Goal: Task Accomplishment & Management: Manage account settings

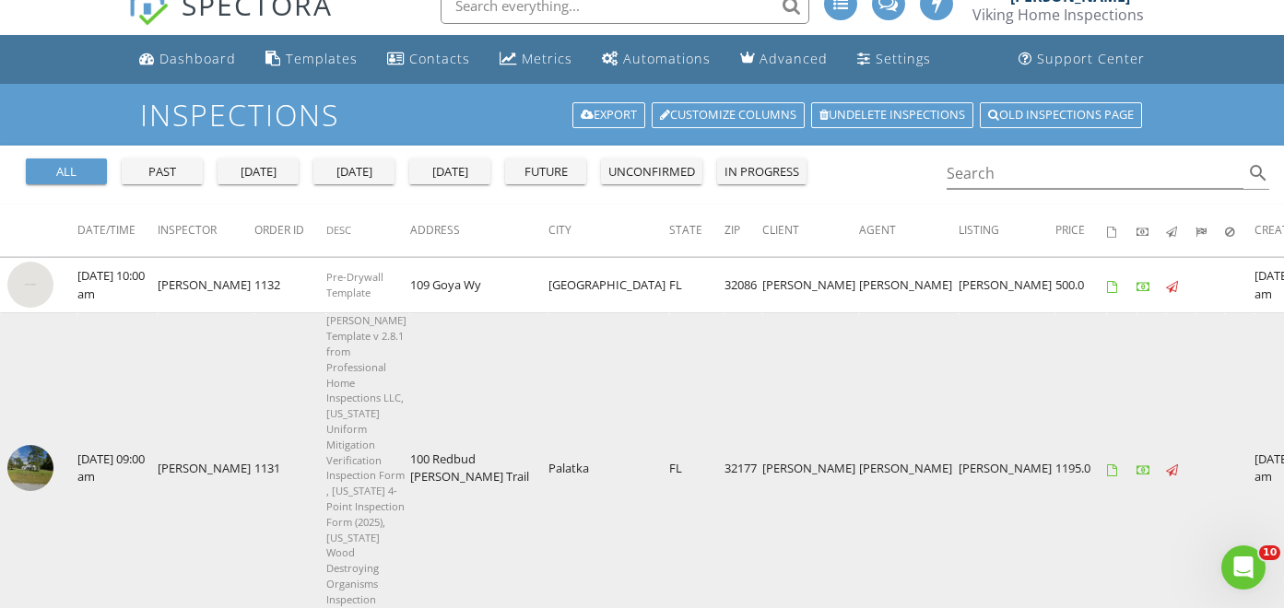
scroll to position [24, 0]
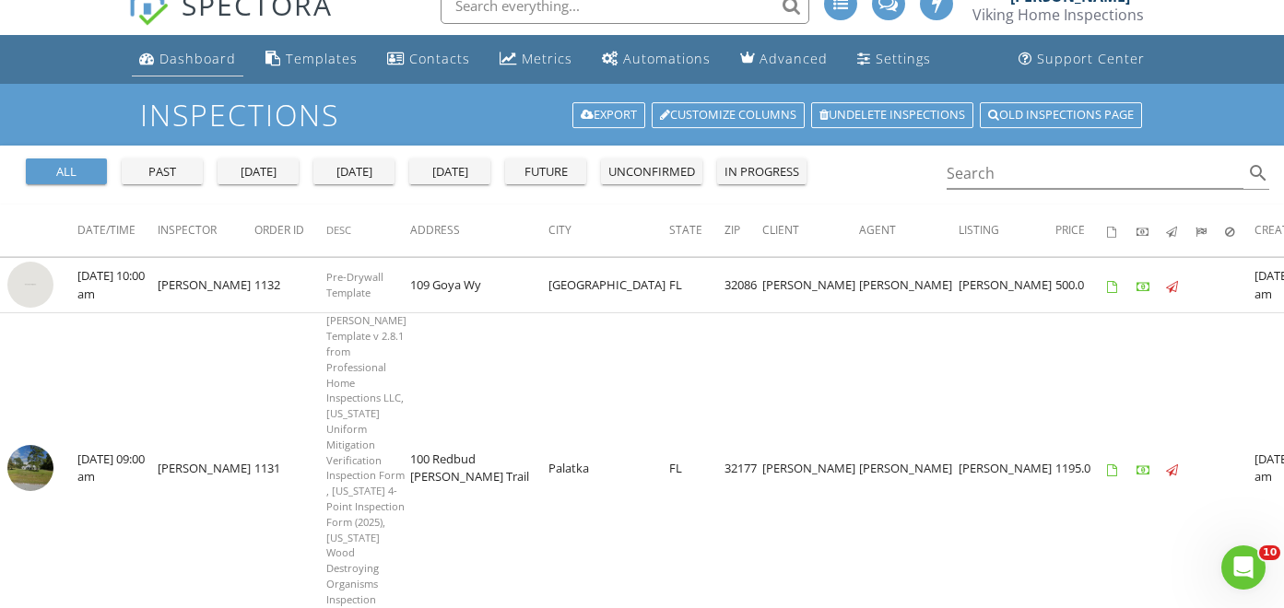
click at [206, 60] on div "Dashboard" at bounding box center [197, 59] width 77 height 18
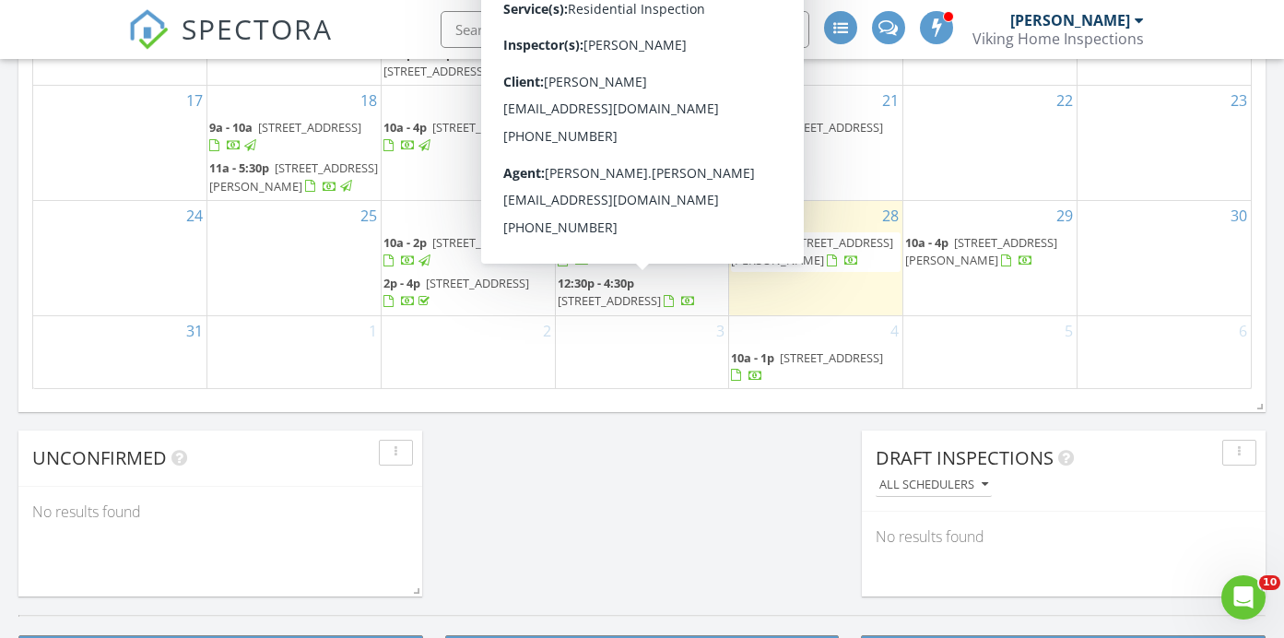
scroll to position [150, 0]
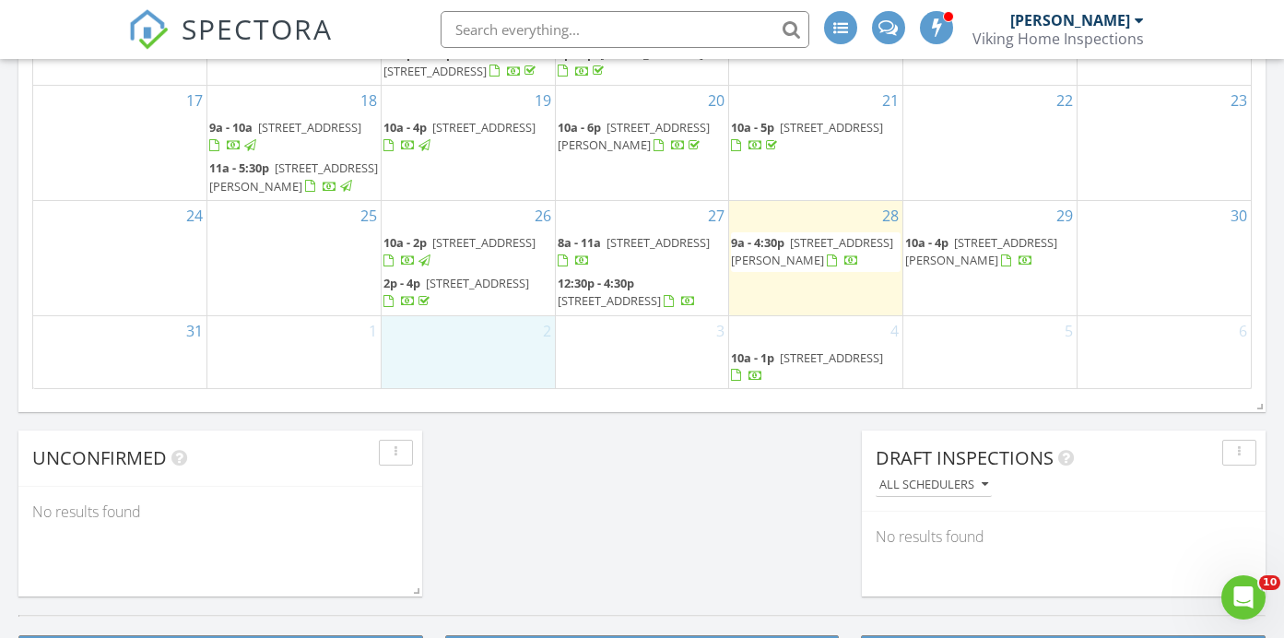
click at [487, 337] on div "2" at bounding box center [468, 352] width 173 height 73
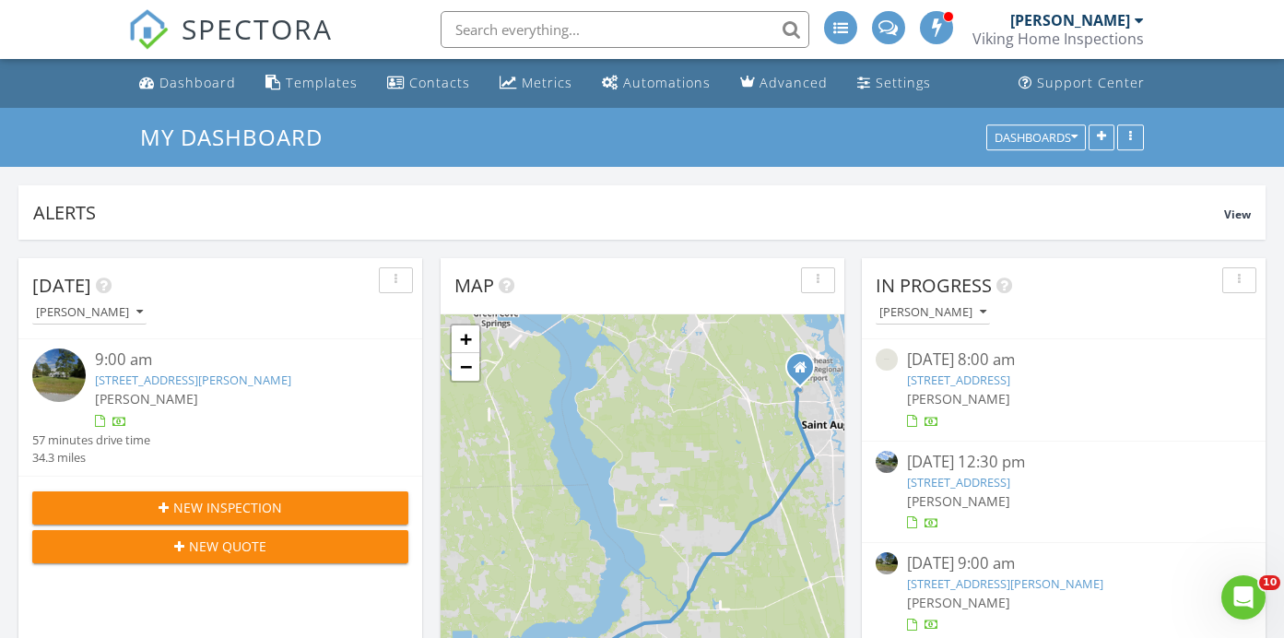
scroll to position [0, 0]
click at [1113, 22] on div "[PERSON_NAME]" at bounding box center [1070, 20] width 120 height 18
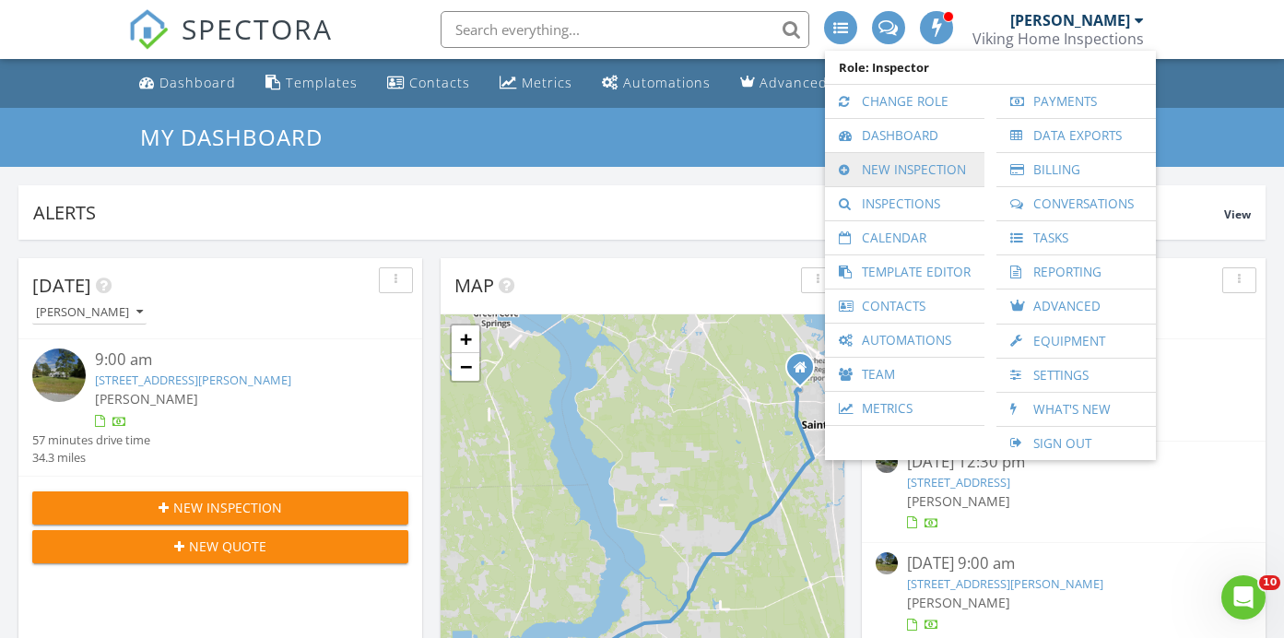
click at [915, 172] on link "New Inspection" at bounding box center [904, 169] width 141 height 33
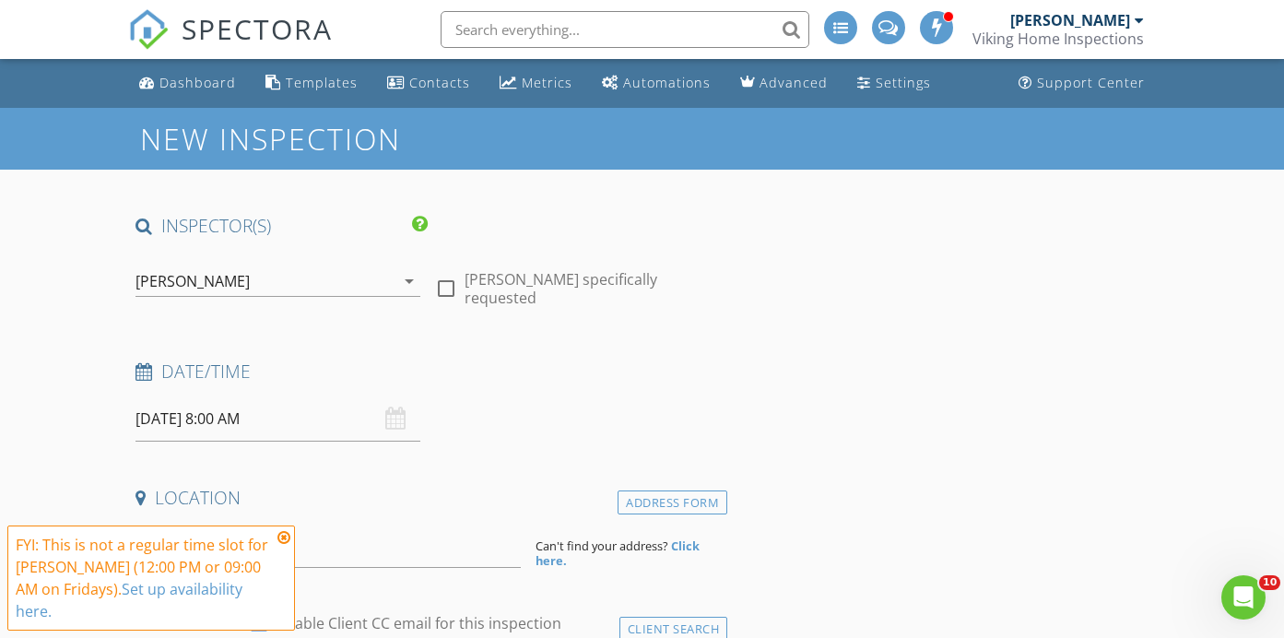
click at [1093, 29] on div "[PERSON_NAME]" at bounding box center [1070, 20] width 120 height 18
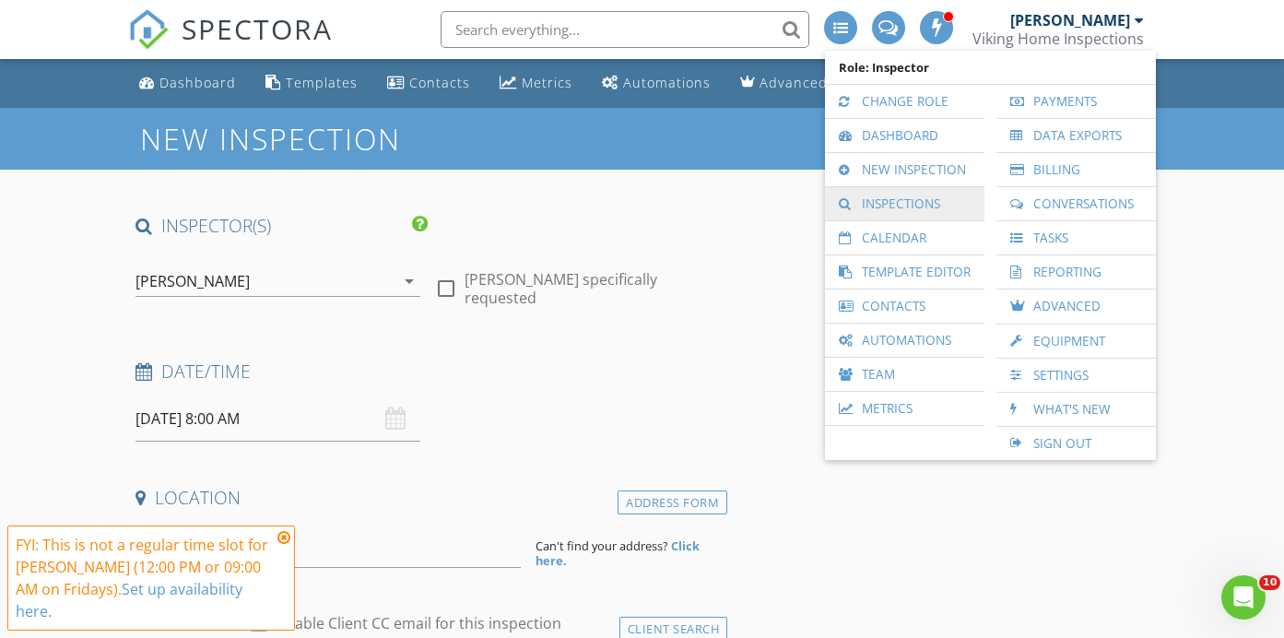
click at [900, 206] on link "Inspections" at bounding box center [904, 203] width 141 height 33
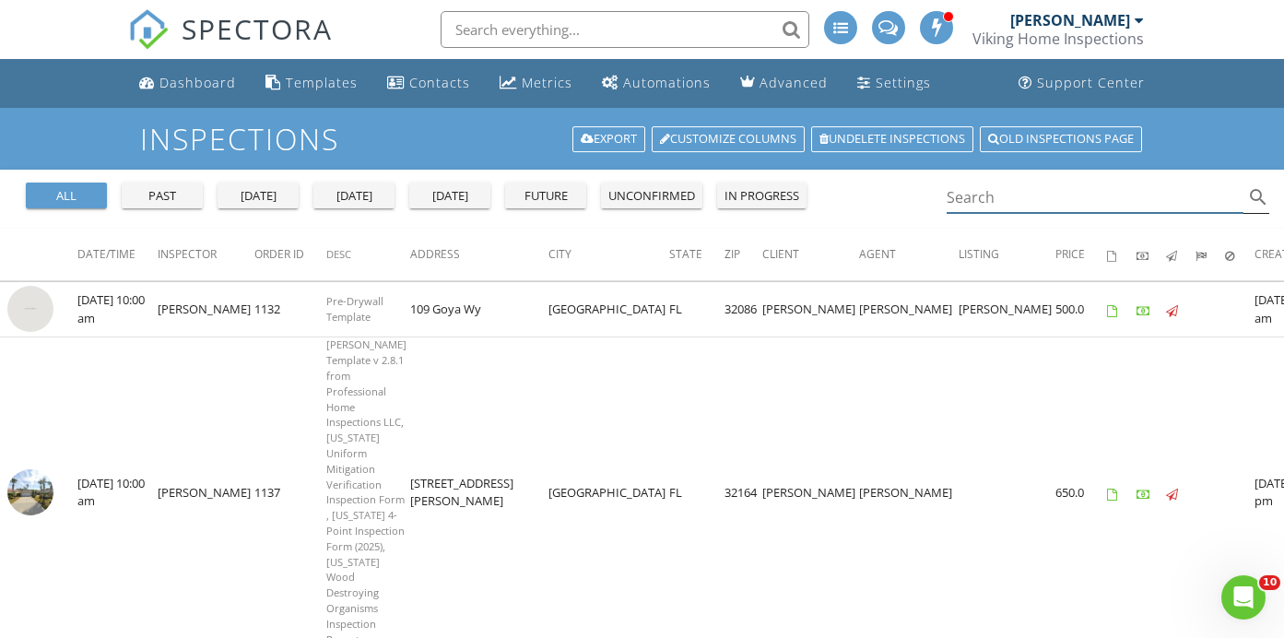
click at [972, 196] on input "Search" at bounding box center [1096, 198] width 298 height 30
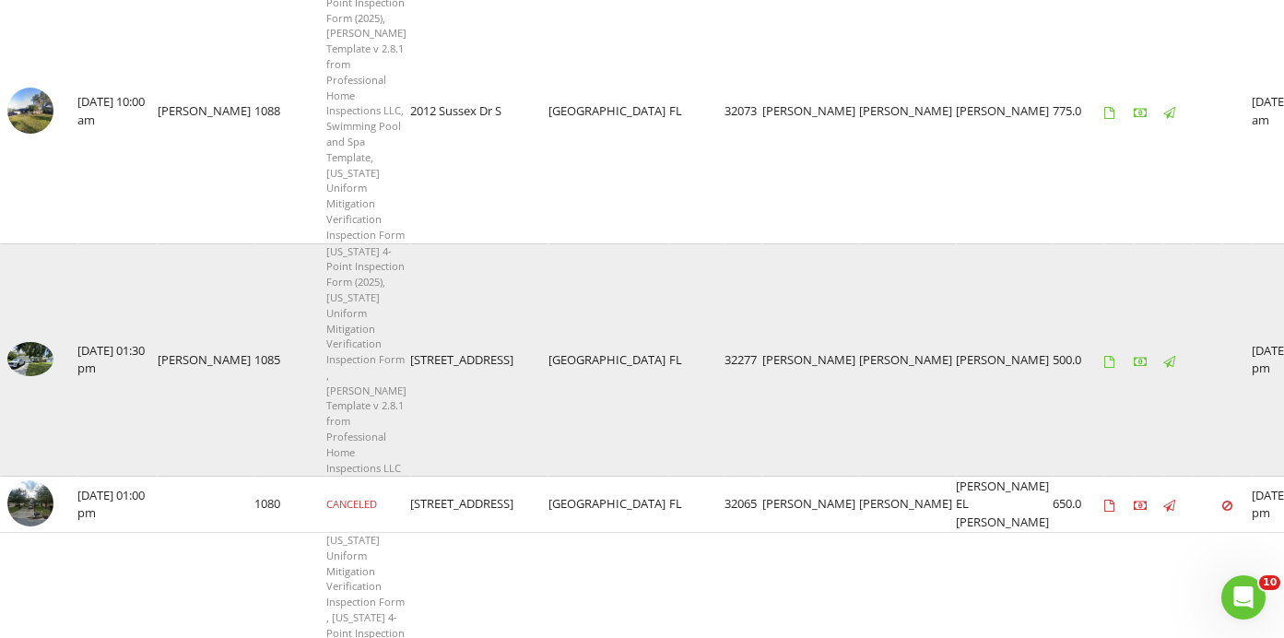
scroll to position [738, 0]
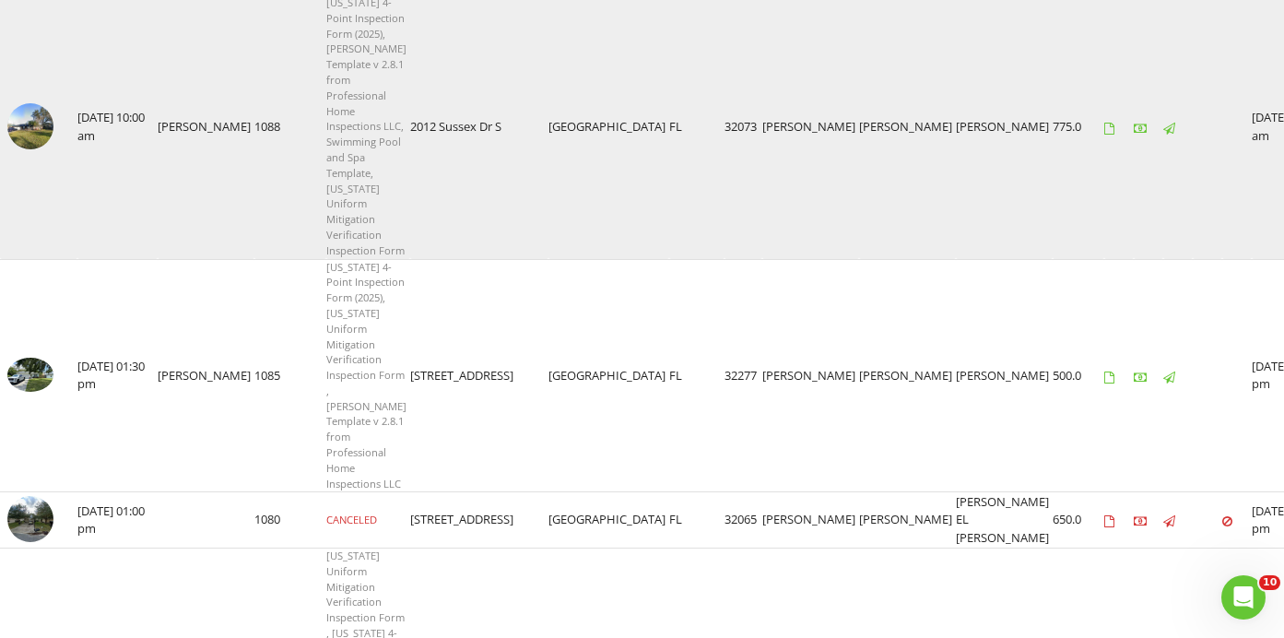
type input "stacey rubino"
click at [31, 149] on img at bounding box center [30, 126] width 46 height 46
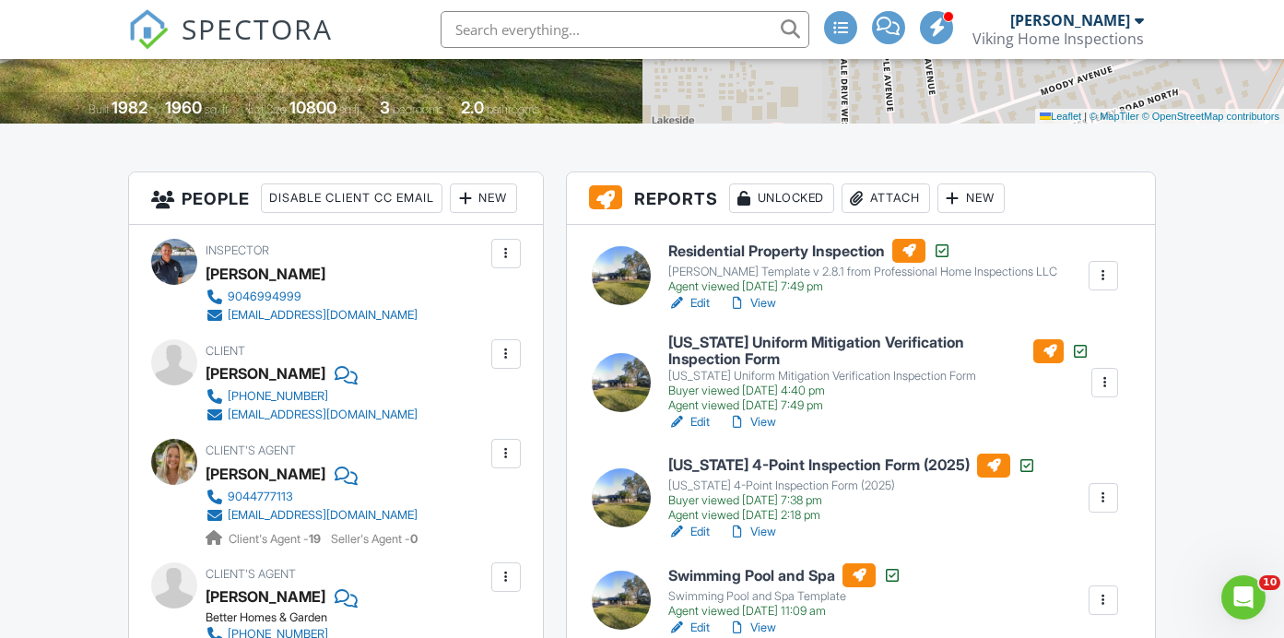
scroll to position [367, 0]
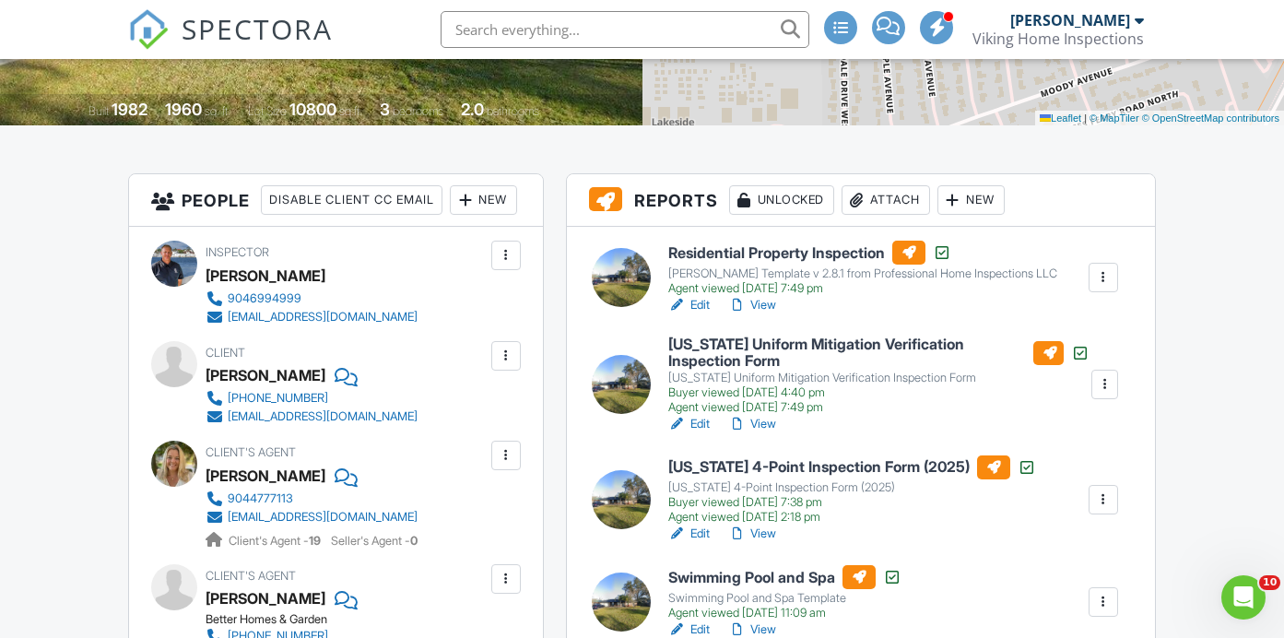
click at [702, 306] on link "Edit" at bounding box center [688, 305] width 41 height 18
